Goal: Find contact information: Find contact information

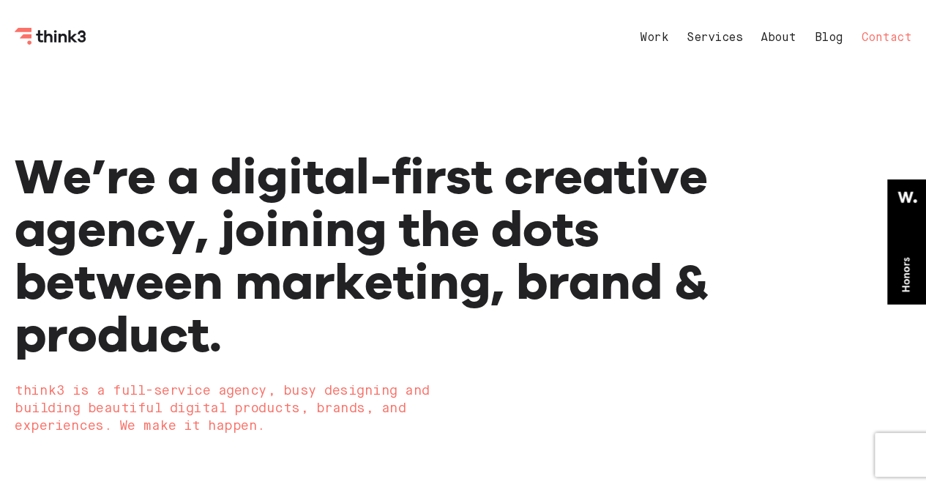
click at [872, 35] on link "Contact" at bounding box center [887, 38] width 51 height 12
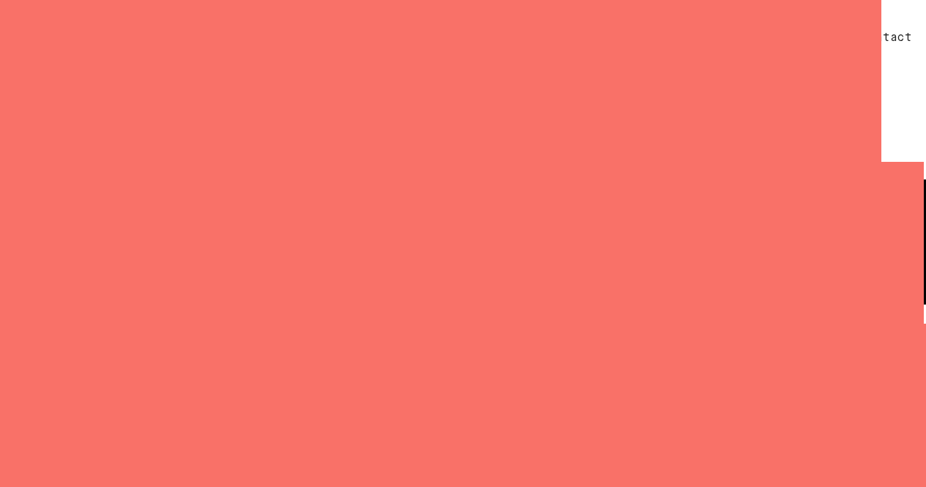
select select "General enquiry"
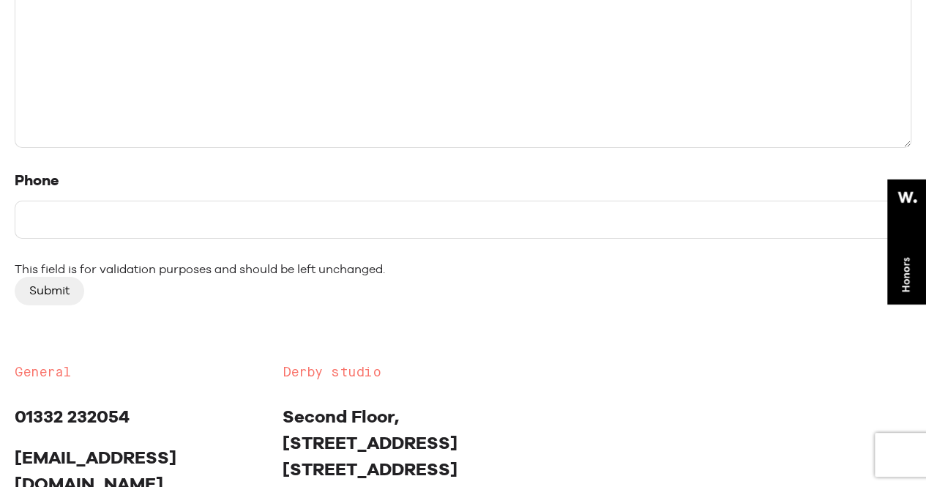
scroll to position [1099, 0]
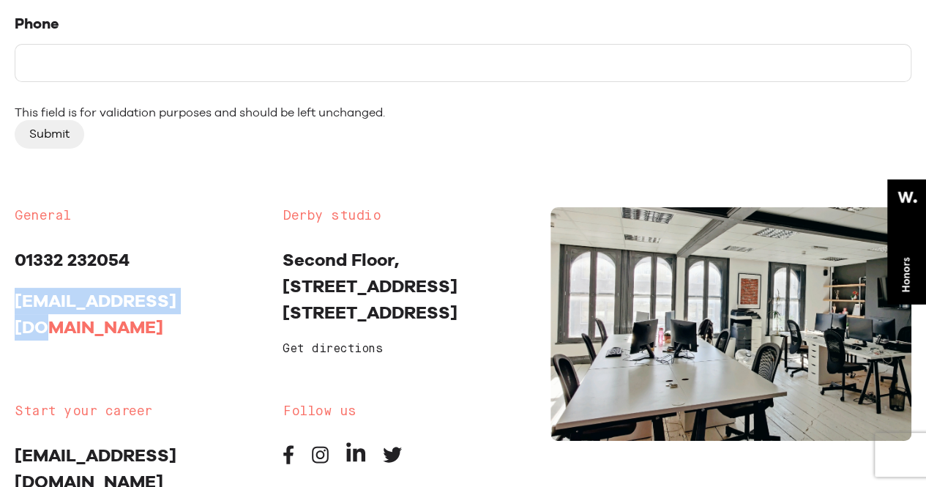
drag, startPoint x: 208, startPoint y: 302, endPoint x: 29, endPoint y: 303, distance: 178.7
click at [10, 315] on div "General 01332 232054 [EMAIL_ADDRESS][DOMAIN_NAME]" at bounding box center [138, 290] width 268 height 167
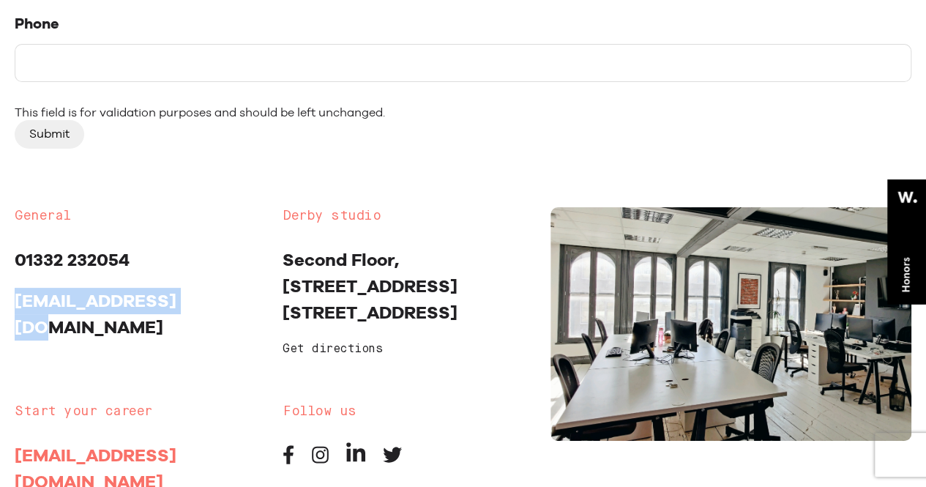
copy link "[EMAIL_ADDRESS][DOMAIN_NAME]"
